Goal: Task Accomplishment & Management: Manage account settings

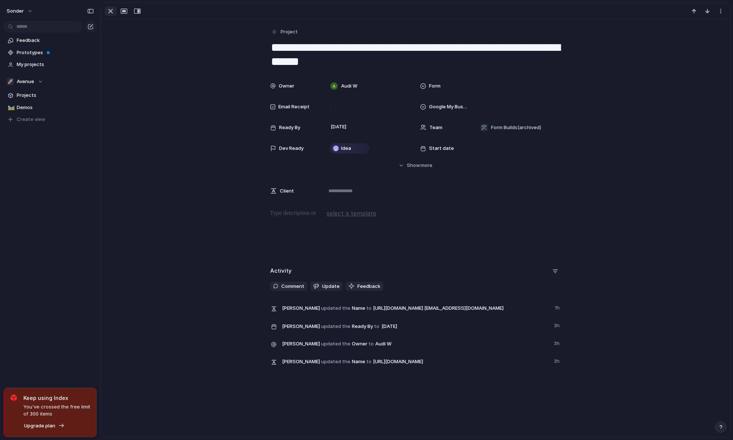
click at [106, 11] on div "button" at bounding box center [110, 11] width 9 height 9
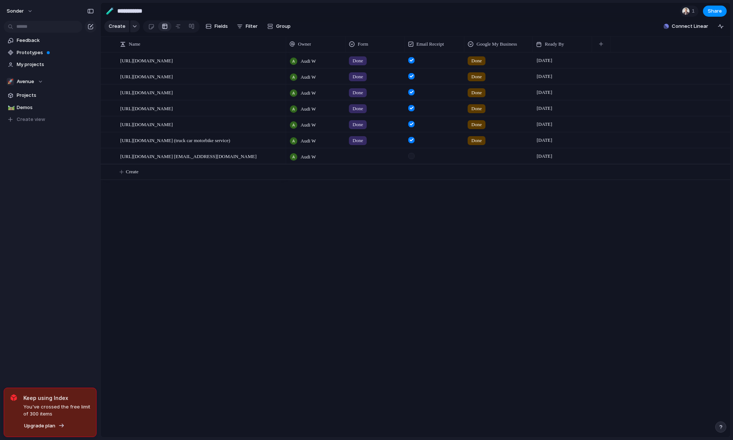
click at [361, 161] on div at bounding box center [375, 155] width 59 height 12
click at [367, 204] on div "Done" at bounding box center [360, 205] width 20 height 9
click at [412, 159] on div at bounding box center [411, 156] width 6 height 6
click at [27, 79] on span "Avenue" at bounding box center [25, 81] width 17 height 7
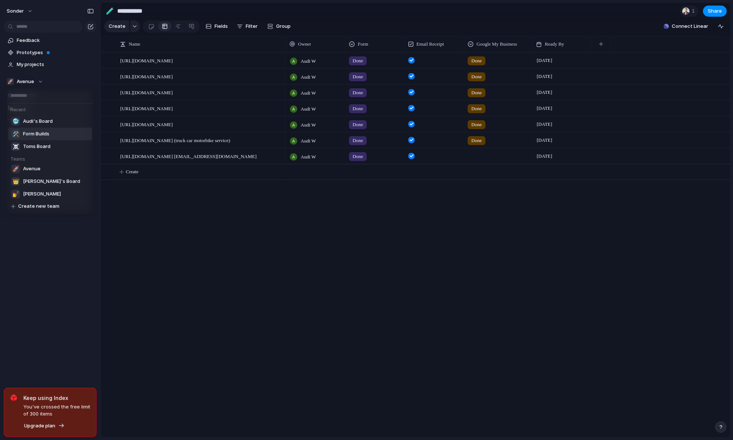
click at [48, 131] on span "Form Builds" at bounding box center [36, 133] width 26 height 7
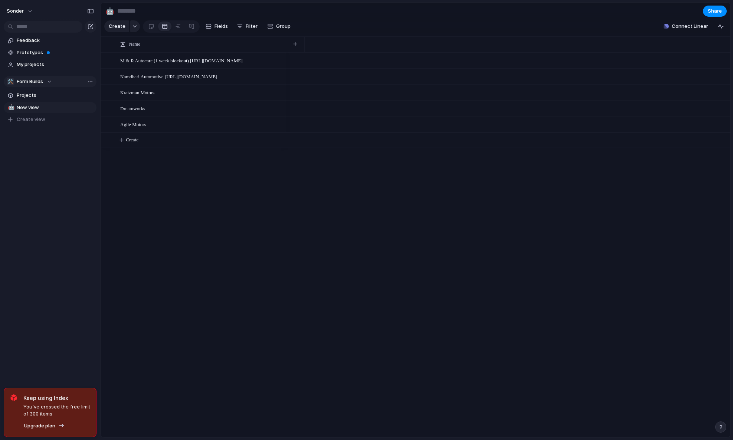
click at [39, 81] on span "Form Builds" at bounding box center [30, 81] width 26 height 7
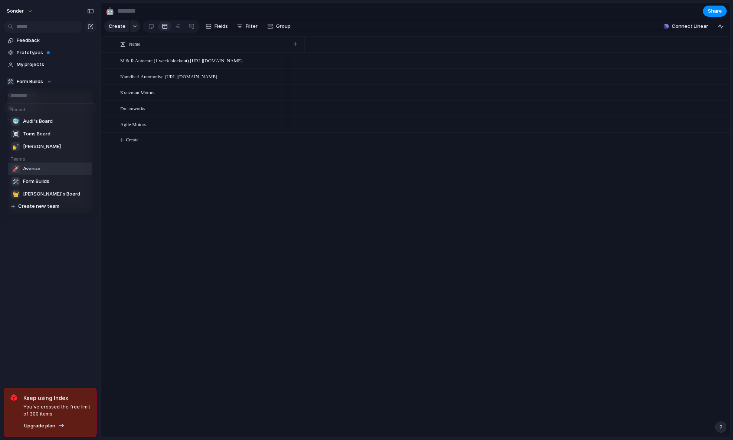
click at [99, 195] on div "Recent 🥶 Audi's Board ☠️ Toms Board 💅 [PERSON_NAME] Teams 🚀 Avenue 🛠️ Form Buil…" at bounding box center [366, 220] width 733 height 440
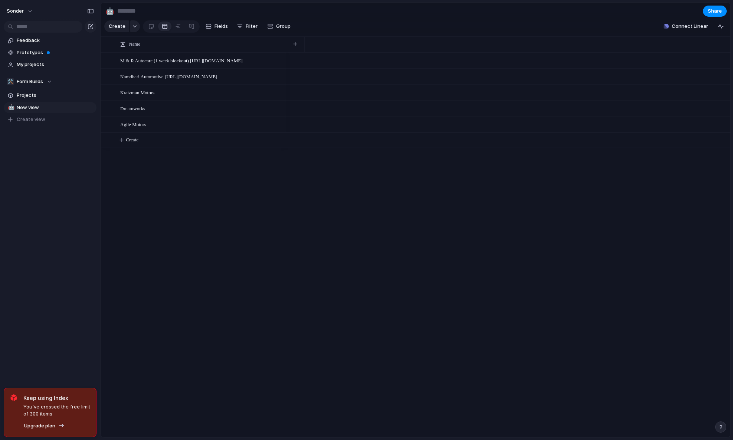
type input "**********"
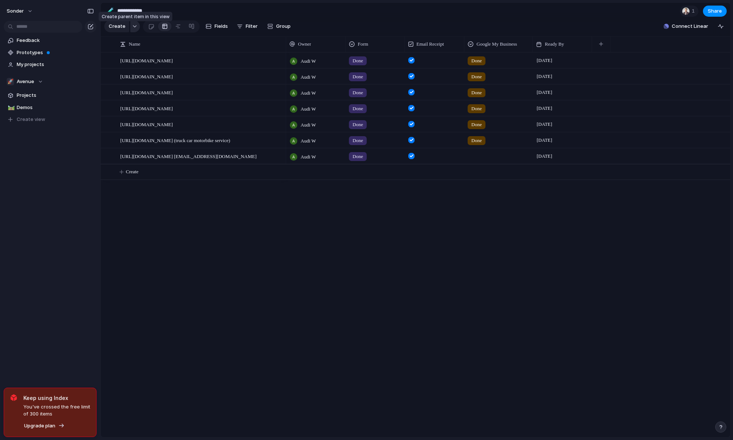
click at [132, 28] on div "button" at bounding box center [134, 26] width 5 height 3
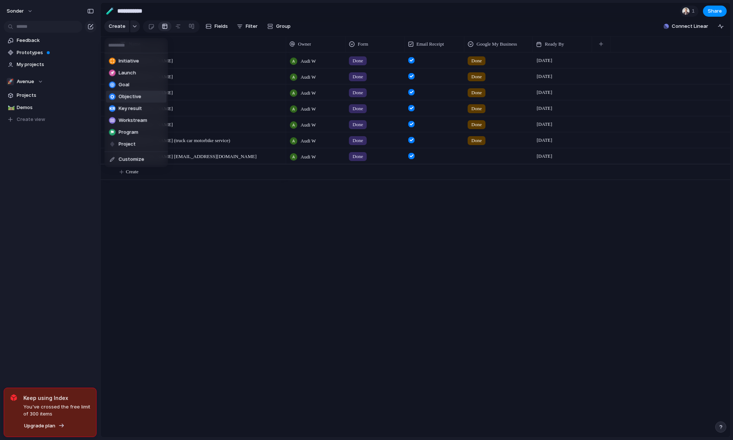
click at [220, 201] on div "Initiative Launch Goal Objective Key result Workstream Program Project Customize" at bounding box center [366, 220] width 733 height 440
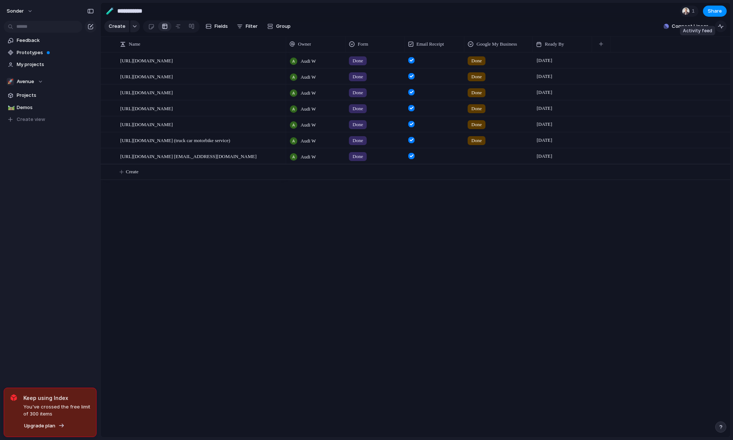
click at [721, 29] on div "button" at bounding box center [721, 26] width 6 height 6
click at [722, 29] on div "button" at bounding box center [721, 26] width 6 height 6
click at [476, 161] on div at bounding box center [499, 155] width 68 height 12
click at [482, 192] on div "Done" at bounding box center [489, 192] width 20 height 9
click at [479, 231] on div "Audi W Done Done [DATE] Audi W Done Done [DATE] Audi W Done Done [DATE] Audi W …" at bounding box center [508, 244] width 444 height 385
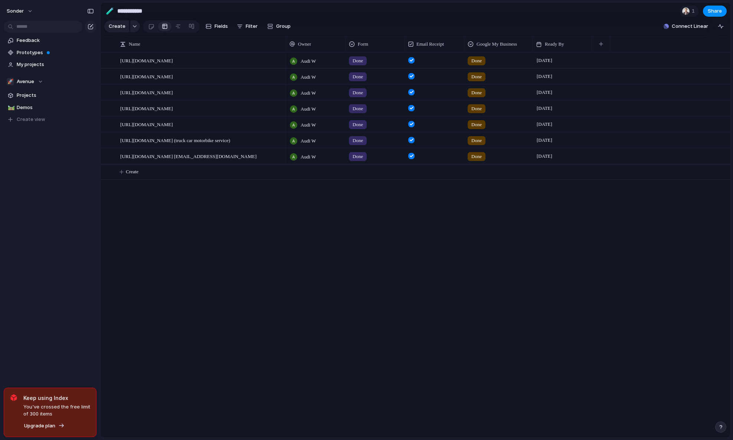
click at [360, 65] on span "Done" at bounding box center [358, 60] width 10 height 7
click at [384, 200] on div "Live Done In progress No Form" at bounding box center [366, 220] width 733 height 440
click at [358, 65] on span "Done" at bounding box center [358, 60] width 10 height 7
click at [365, 135] on span "No Form" at bounding box center [359, 134] width 18 height 7
click at [362, 65] on div at bounding box center [375, 59] width 59 height 12
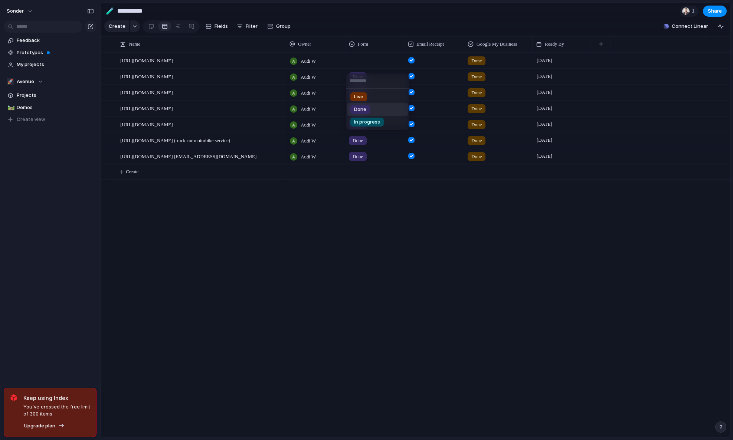
click at [366, 107] on span "Done" at bounding box center [360, 109] width 12 height 7
click at [358, 65] on span "Done" at bounding box center [358, 60] width 10 height 7
click at [370, 194] on div "Live Done In progress No Form" at bounding box center [366, 220] width 733 height 440
click at [373, 192] on div "Audi W Done Done [DATE] Audi W Done Done [DATE] Audi W Done Done [DATE] Audi W …" at bounding box center [508, 244] width 444 height 385
click at [40, 55] on span "Prototypes" at bounding box center [55, 52] width 77 height 7
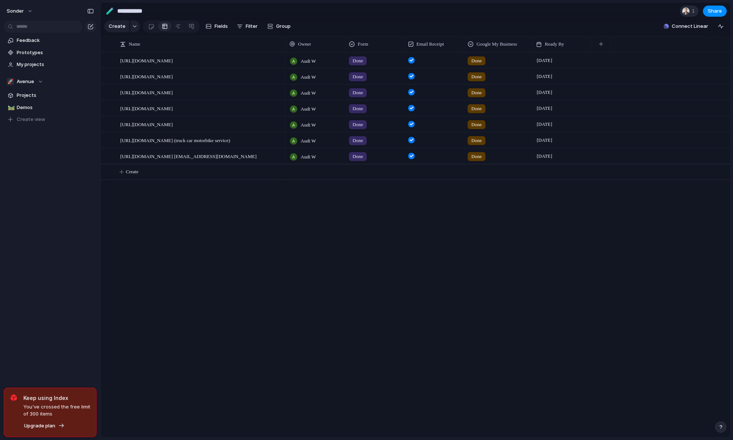
click at [692, 14] on span "1" at bounding box center [694, 10] width 5 height 7
click at [630, 18] on div "Seen by [PERSON_NAME]" at bounding box center [366, 220] width 733 height 440
drag, startPoint x: 400, startPoint y: 240, endPoint x: 296, endPoint y: 10, distance: 252.2
click at [399, 235] on div "Audi W Done Done [DATE] Audi W Done Done [DATE] Audi W Done Done [DATE] Audi W …" at bounding box center [508, 244] width 444 height 385
